Goal: Transaction & Acquisition: Purchase product/service

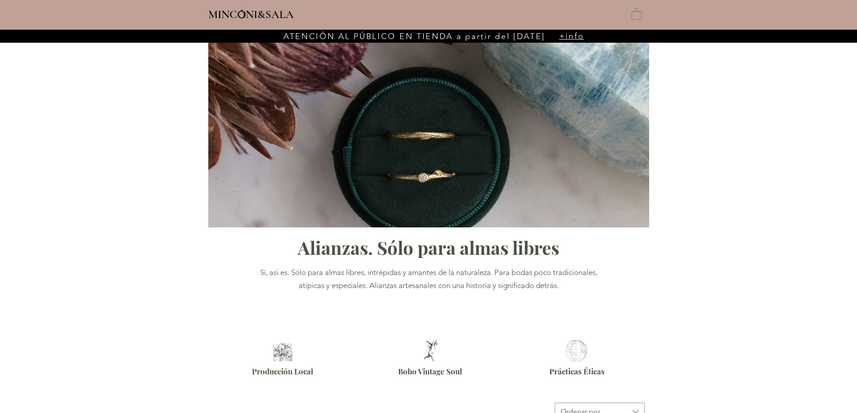
type input "**********"
select select "**********"
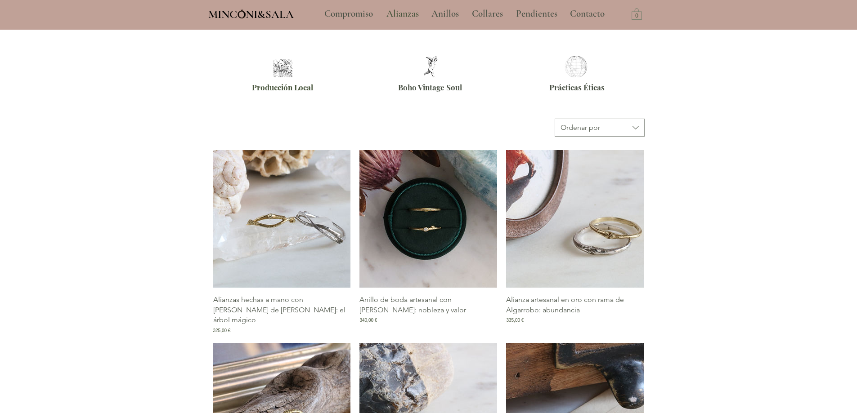
scroll to position [315, 0]
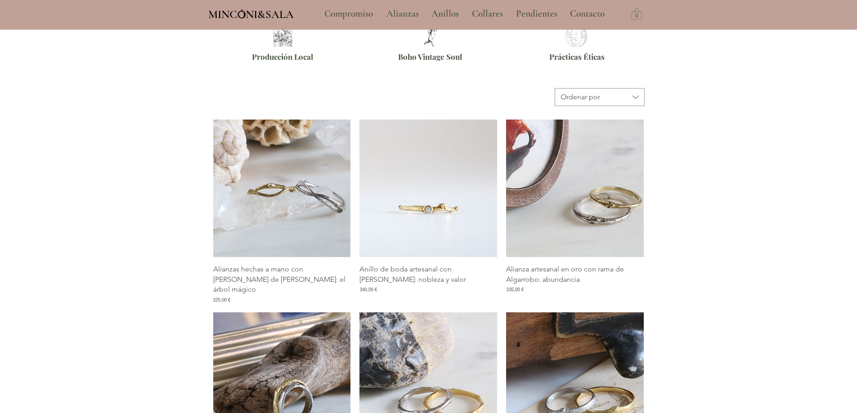
click at [434, 214] on img "Galería de Anillo de boda artesanal con rama de Pruno: nobleza y valor" at bounding box center [428, 189] width 138 height 138
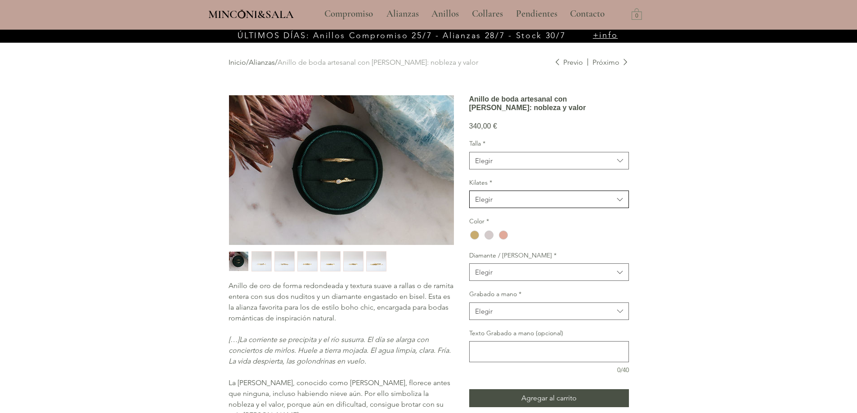
click at [564, 204] on span "Elegir" at bounding box center [544, 199] width 139 height 9
click at [538, 166] on span "Elegir" at bounding box center [544, 160] width 139 height 9
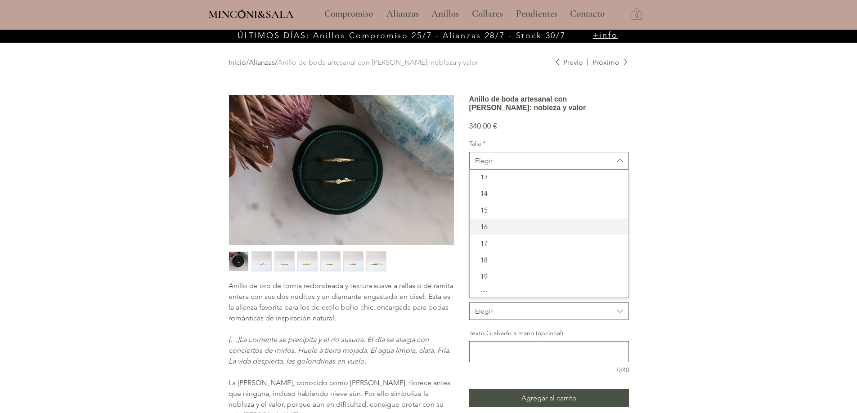
click at [530, 232] on span "16" at bounding box center [549, 226] width 148 height 9
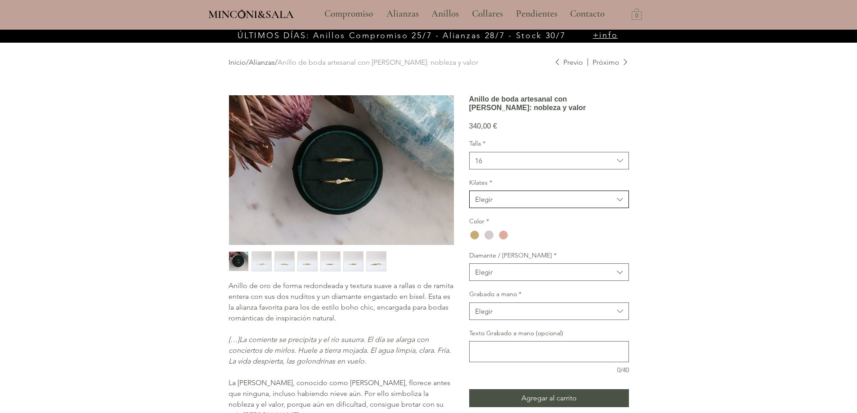
click at [513, 204] on span "Elegir" at bounding box center [544, 199] width 139 height 9
click at [508, 260] on span "9kt" at bounding box center [549, 255] width 148 height 9
click at [535, 277] on span "Elegir" at bounding box center [544, 272] width 139 height 9
click at [539, 317] on span "Pruno rama sin Diamante" at bounding box center [549, 311] width 148 height 9
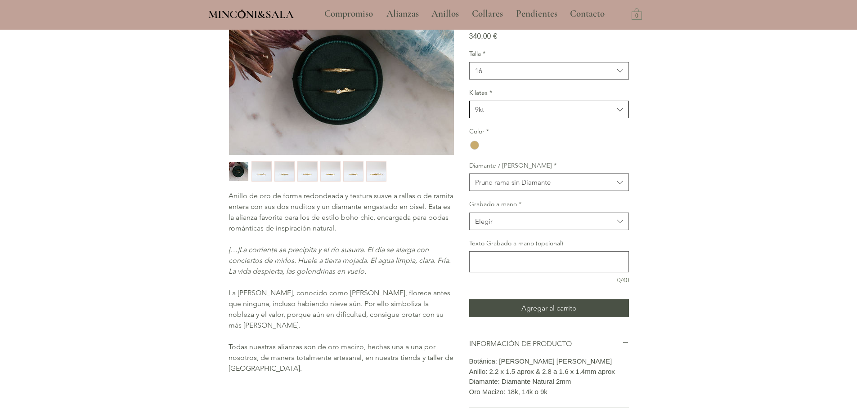
click at [489, 114] on span "9kt" at bounding box center [544, 109] width 139 height 9
click at [496, 154] on span "14kt" at bounding box center [549, 148] width 148 height 9
click at [494, 114] on span "14kt" at bounding box center [544, 109] width 139 height 9
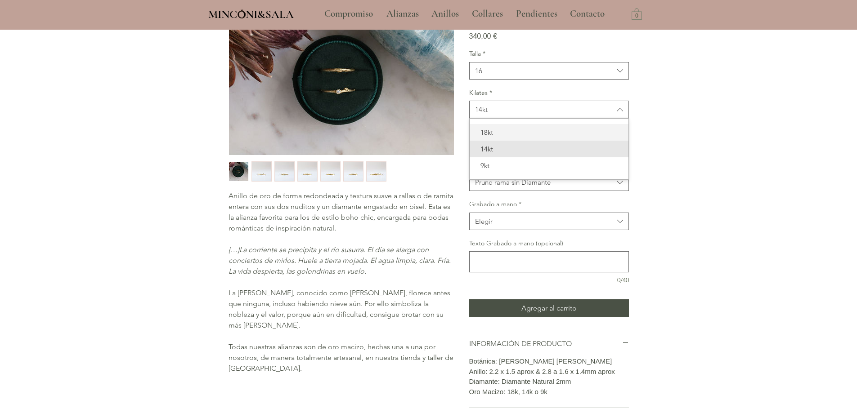
click at [488, 137] on span "18kt" at bounding box center [549, 132] width 148 height 9
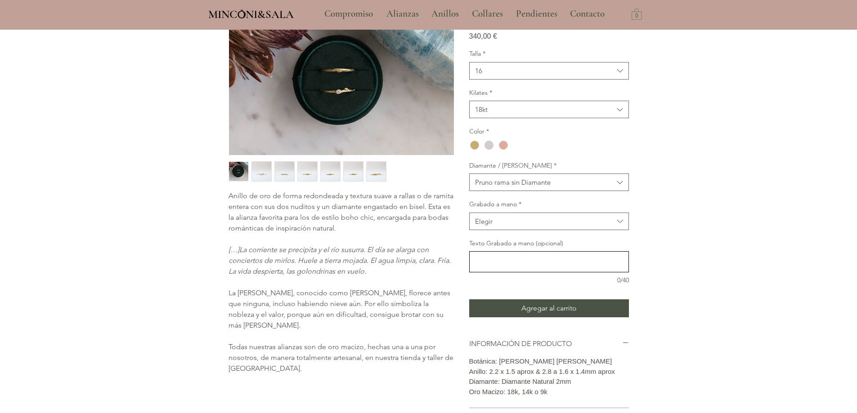
click at [516, 273] on div "main content" at bounding box center [549, 261] width 160 height 21
click at [493, 114] on span "18kt" at bounding box center [544, 109] width 139 height 9
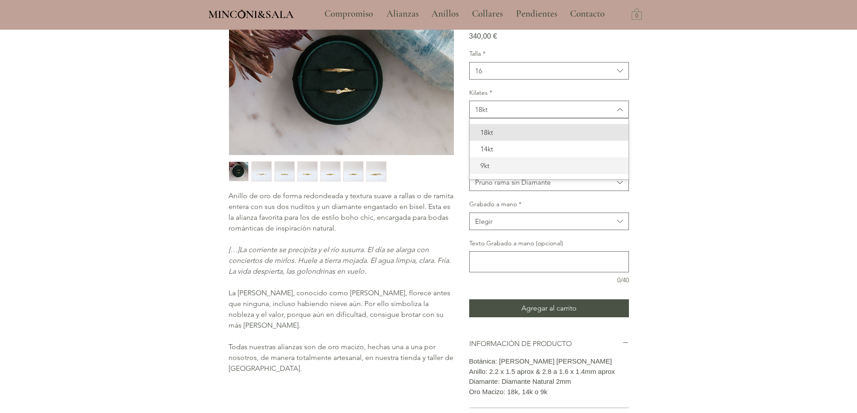
click at [494, 174] on div "9kt" at bounding box center [549, 165] width 159 height 17
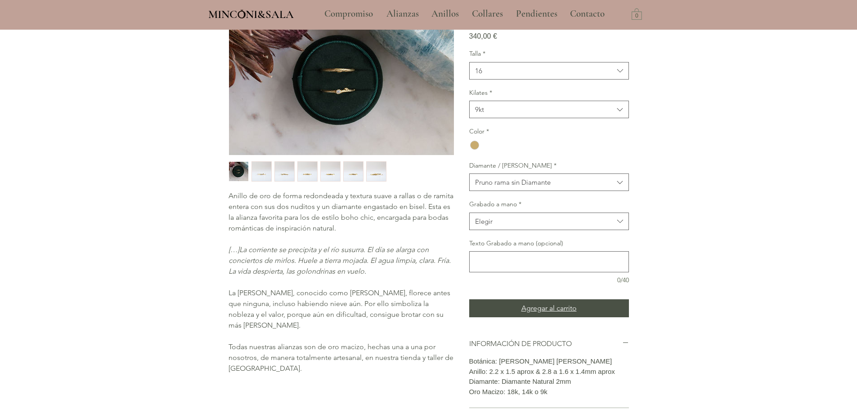
click at [588, 318] on button "Agregar al carrito" at bounding box center [549, 309] width 160 height 18
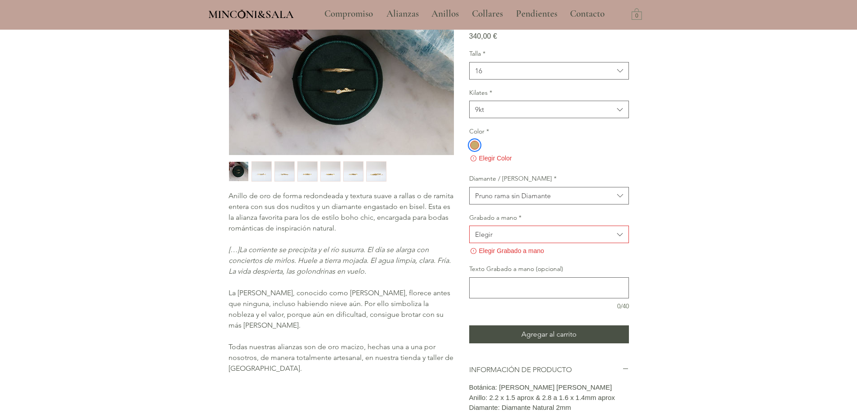
click at [474, 163] on icon "main content" at bounding box center [473, 158] width 9 height 9
click at [475, 150] on div "main content" at bounding box center [474, 145] width 9 height 9
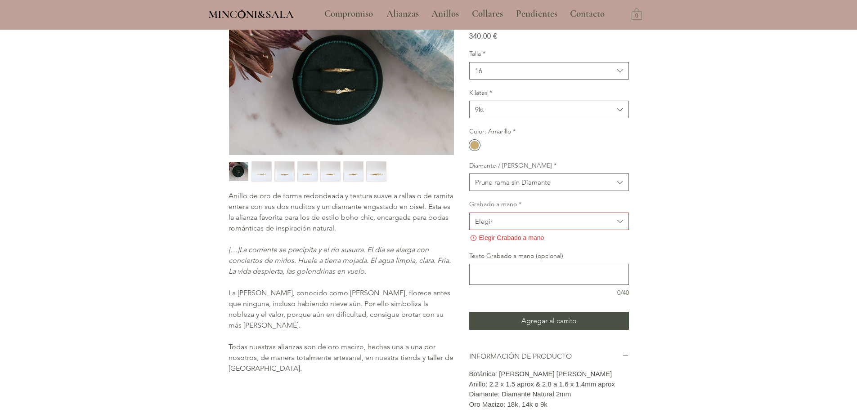
click at [524, 230] on button "Elegir" at bounding box center [549, 222] width 160 height 18
click at [504, 266] on span "No" at bounding box center [549, 260] width 148 height 9
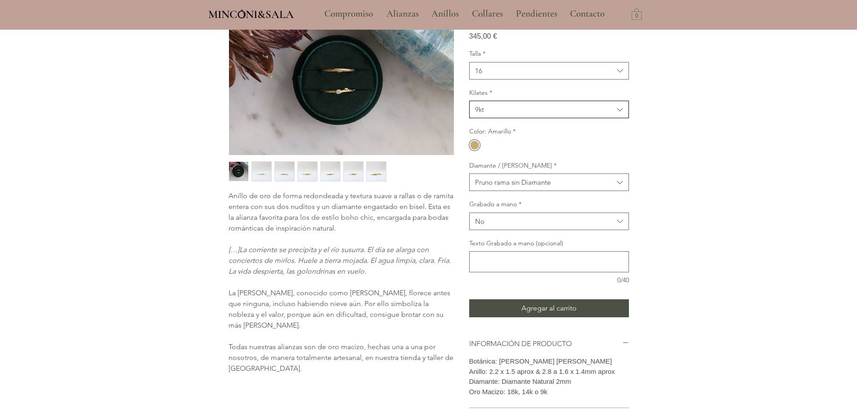
click at [498, 114] on span "9kt" at bounding box center [544, 109] width 139 height 9
click at [498, 137] on span "18kt" at bounding box center [549, 132] width 148 height 9
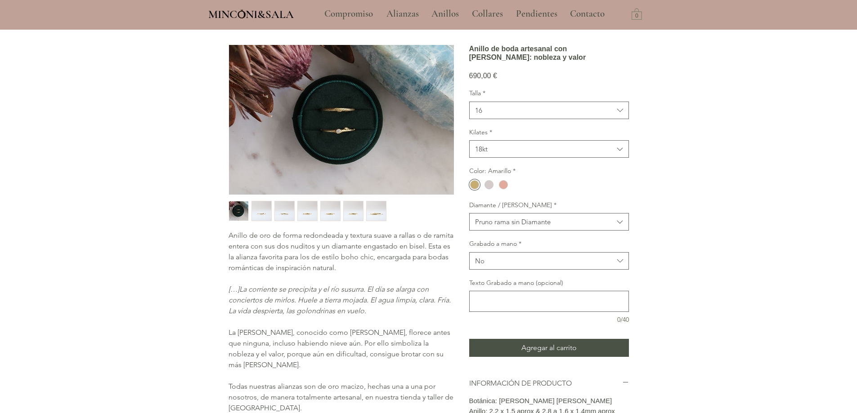
scroll to position [0, 0]
